Goal: Find specific page/section: Find specific page/section

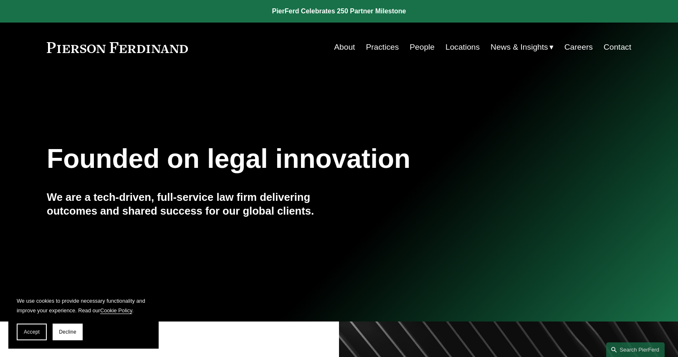
click at [427, 51] on link "People" at bounding box center [422, 47] width 25 height 16
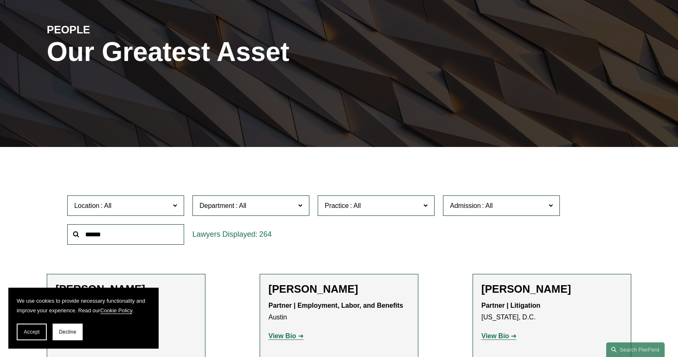
scroll to position [167, 0]
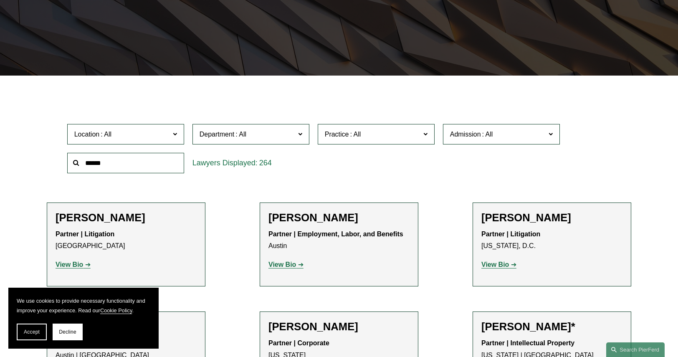
click at [117, 167] on input "text" at bounding box center [125, 163] width 117 height 20
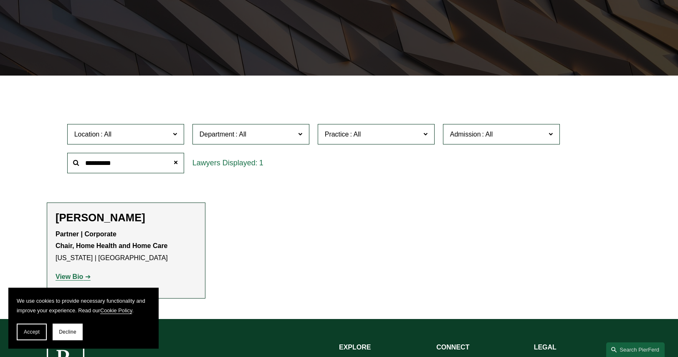
type input "**********"
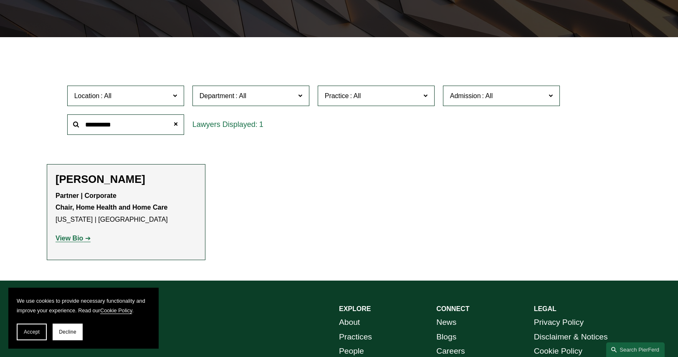
scroll to position [251, 0]
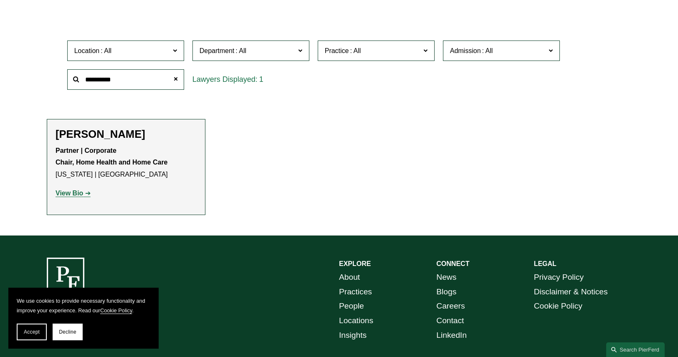
click at [75, 195] on strong "View Bio" at bounding box center [70, 193] width 28 height 7
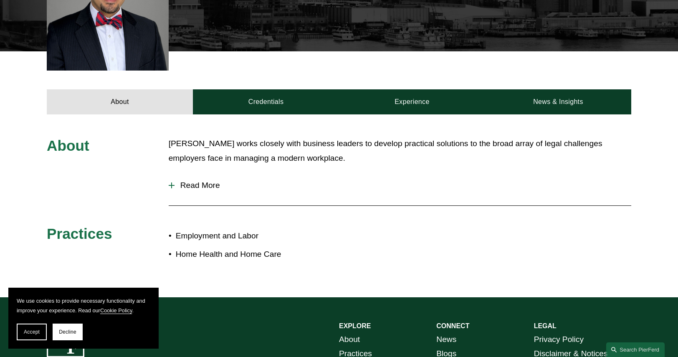
scroll to position [251, 0]
